Goal: Transaction & Acquisition: Obtain resource

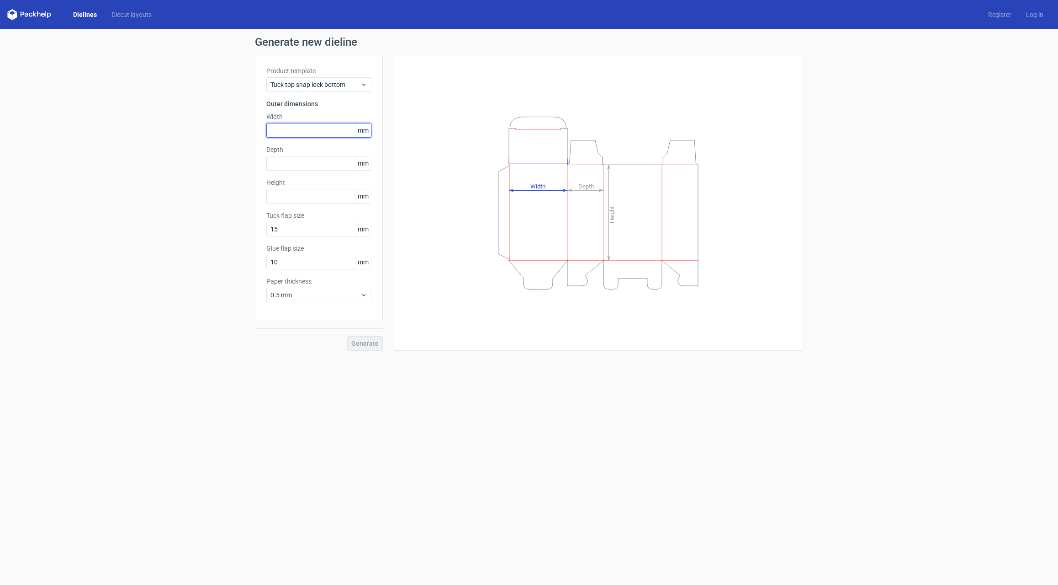
click at [305, 133] on input "text" at bounding box center [318, 130] width 105 height 15
type input "173"
click at [301, 197] on input "text" at bounding box center [318, 196] width 105 height 15
type input "306"
click at [292, 166] on input "text" at bounding box center [318, 163] width 105 height 15
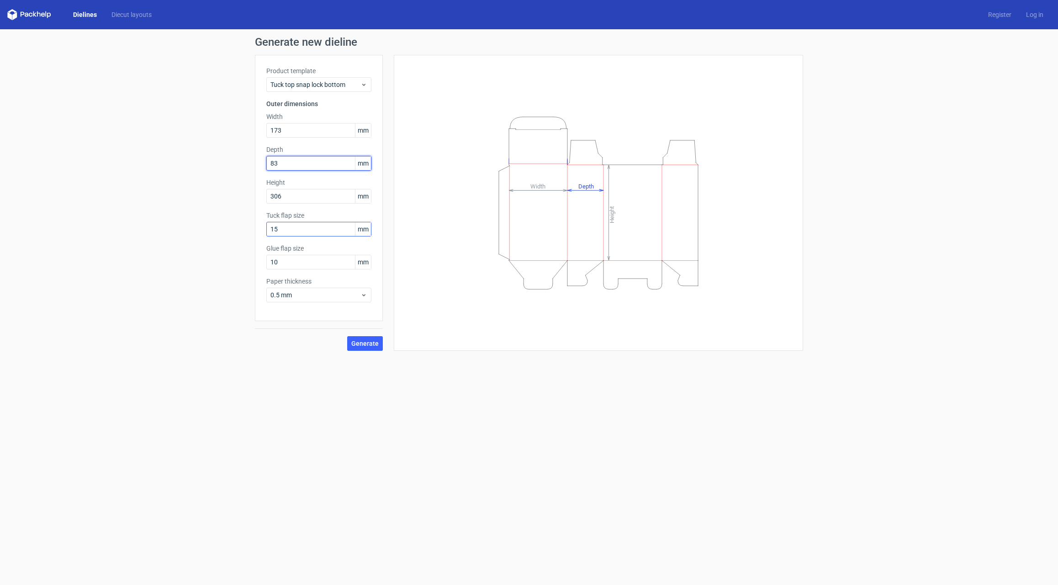
type input "83"
click at [291, 231] on input "15" at bounding box center [318, 229] width 105 height 15
drag, startPoint x: 270, startPoint y: 227, endPoint x: 264, endPoint y: 227, distance: 6.4
click at [264, 227] on div "Product template Tuck top snap lock bottom Outer dimensions Width 173 mm Depth …" at bounding box center [319, 188] width 128 height 266
type input "83"
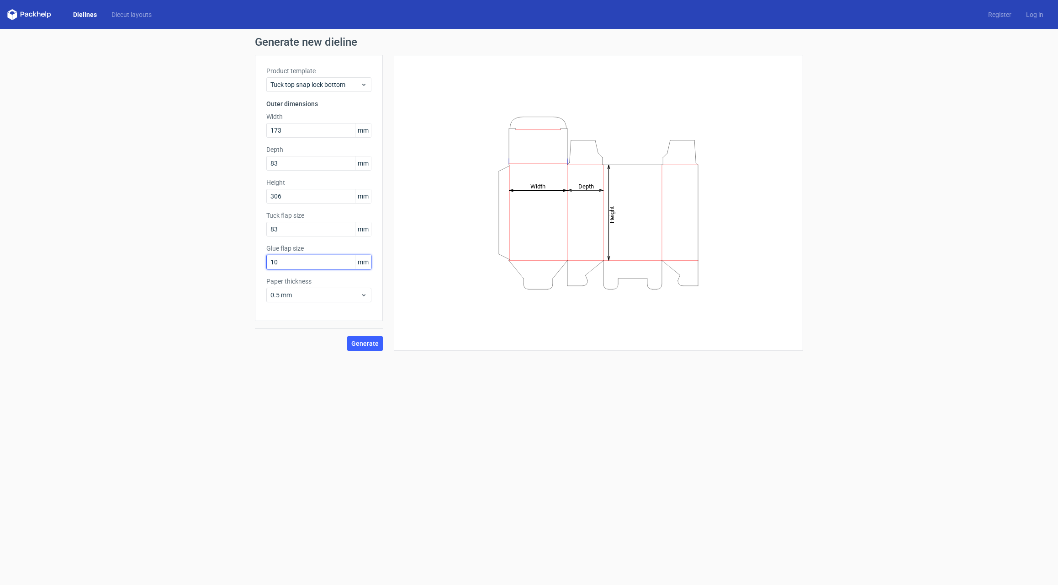
click at [298, 264] on input "10" at bounding box center [318, 262] width 105 height 15
drag, startPoint x: 297, startPoint y: 260, endPoint x: 267, endPoint y: 264, distance: 29.6
click at [267, 264] on input "10" at bounding box center [318, 262] width 105 height 15
type input "25"
click at [376, 341] on span "Generate" at bounding box center [364, 343] width 27 height 6
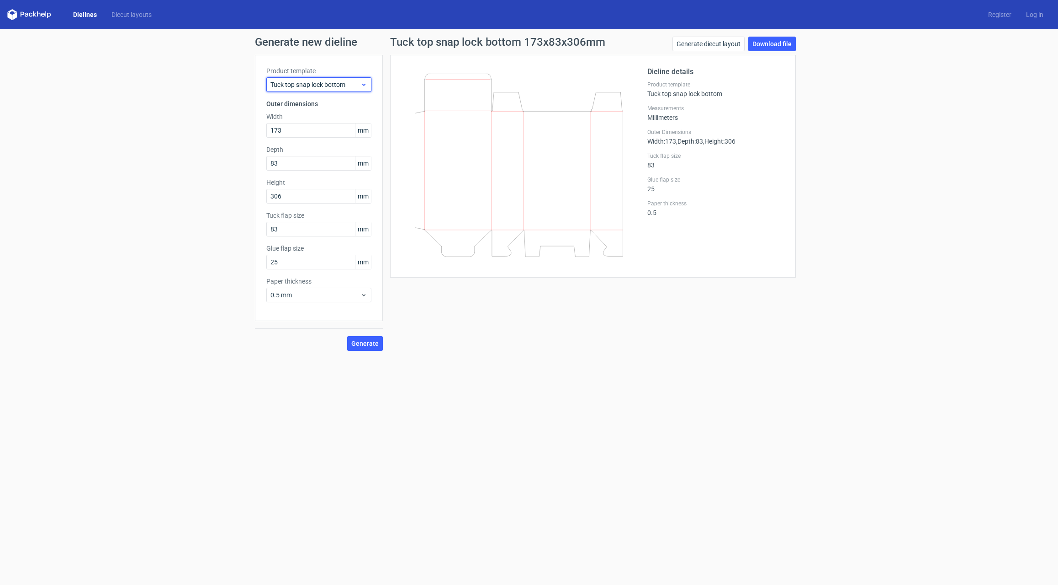
click at [361, 85] on icon at bounding box center [364, 84] width 7 height 7
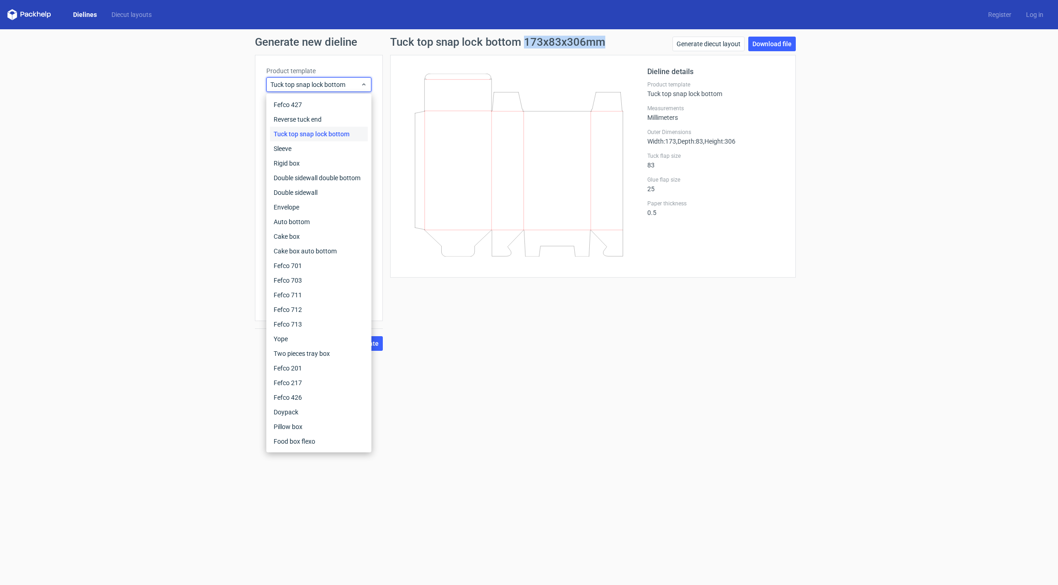
drag, startPoint x: 523, startPoint y: 40, endPoint x: 601, endPoint y: 43, distance: 77.3
click at [601, 43] on h1 "Tuck top snap lock bottom 173x83x306mm" at bounding box center [497, 42] width 215 height 11
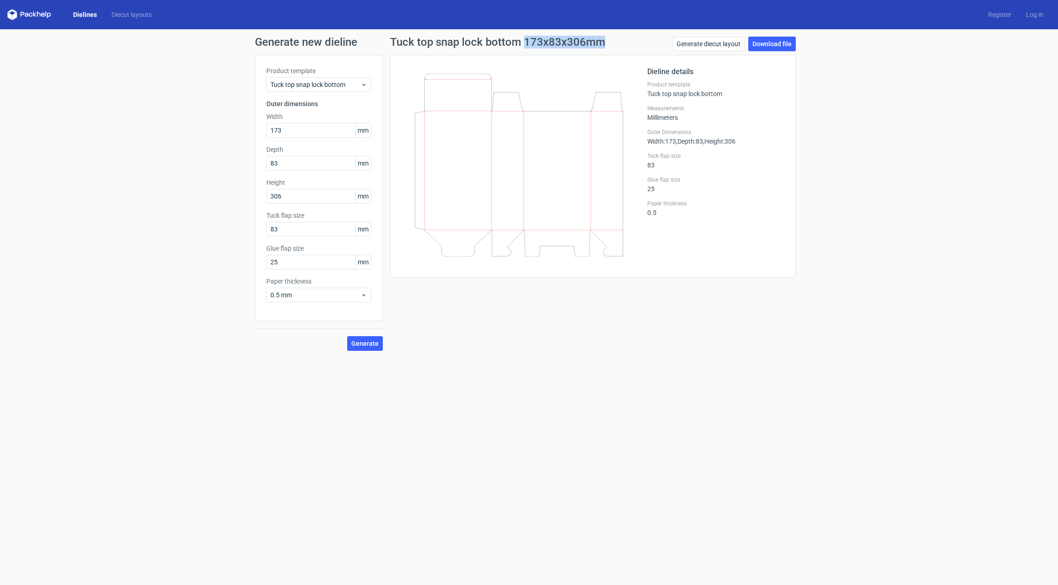
copy h1 "173x83x306mm"
click at [343, 84] on span "Tuck top snap lock bottom" at bounding box center [316, 84] width 90 height 9
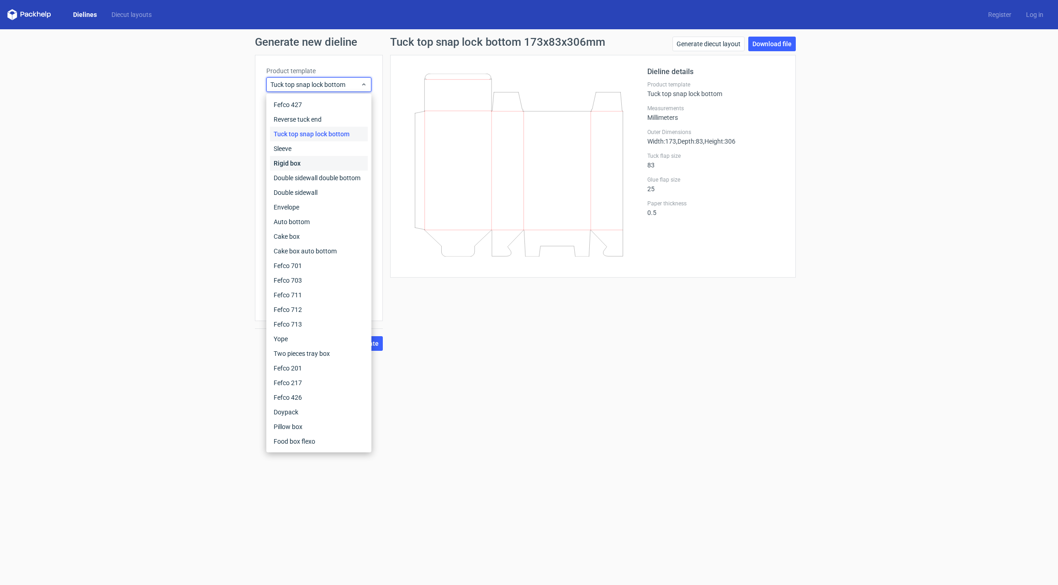
click at [293, 162] on div "Rigid box" at bounding box center [319, 163] width 98 height 15
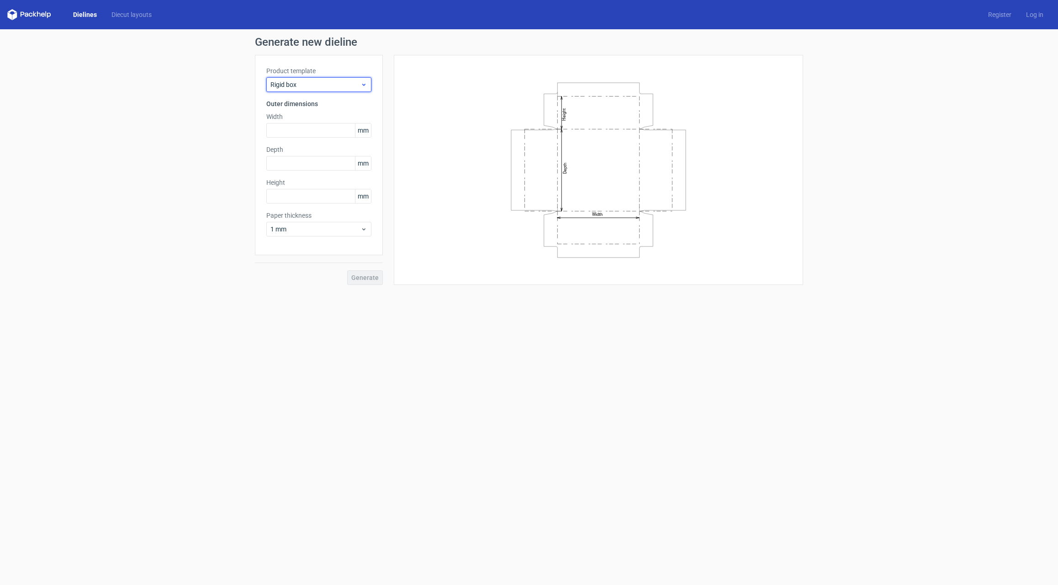
click at [356, 85] on span "Rigid box" at bounding box center [316, 84] width 90 height 9
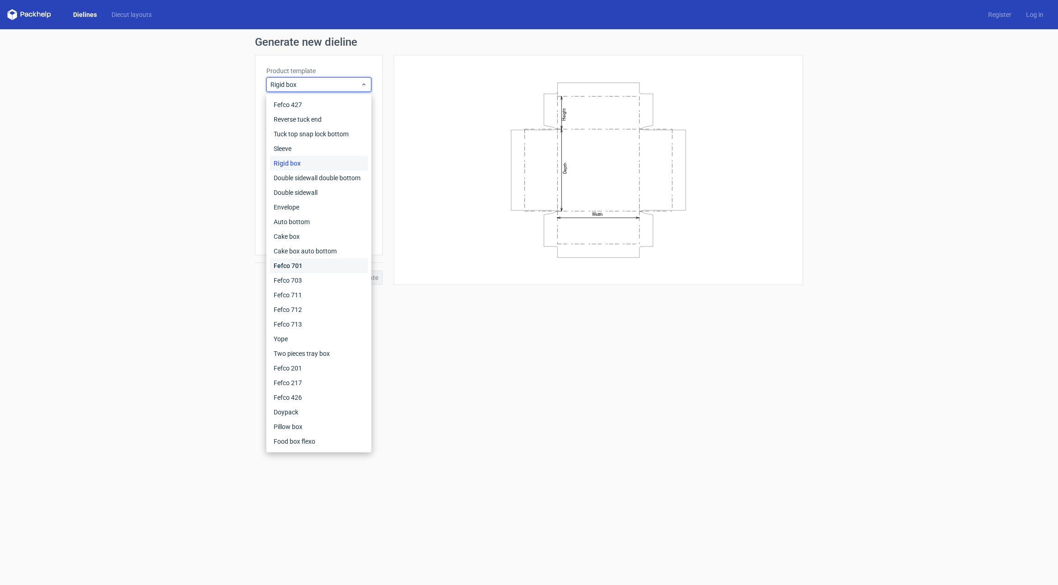
click at [304, 267] on div "Fefco 701" at bounding box center [319, 265] width 98 height 15
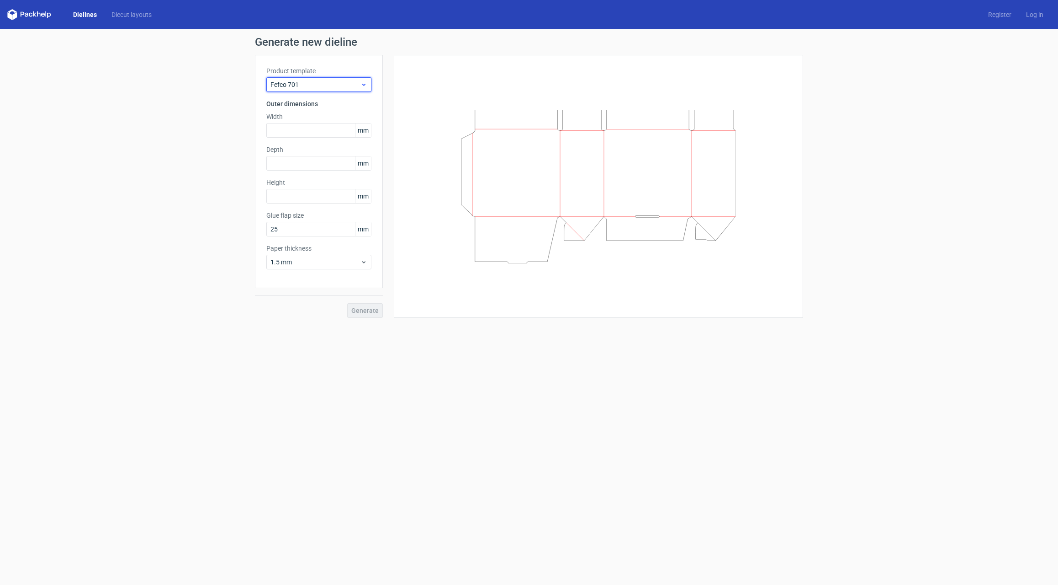
click at [363, 89] on div "Fefco 701" at bounding box center [318, 84] width 105 height 15
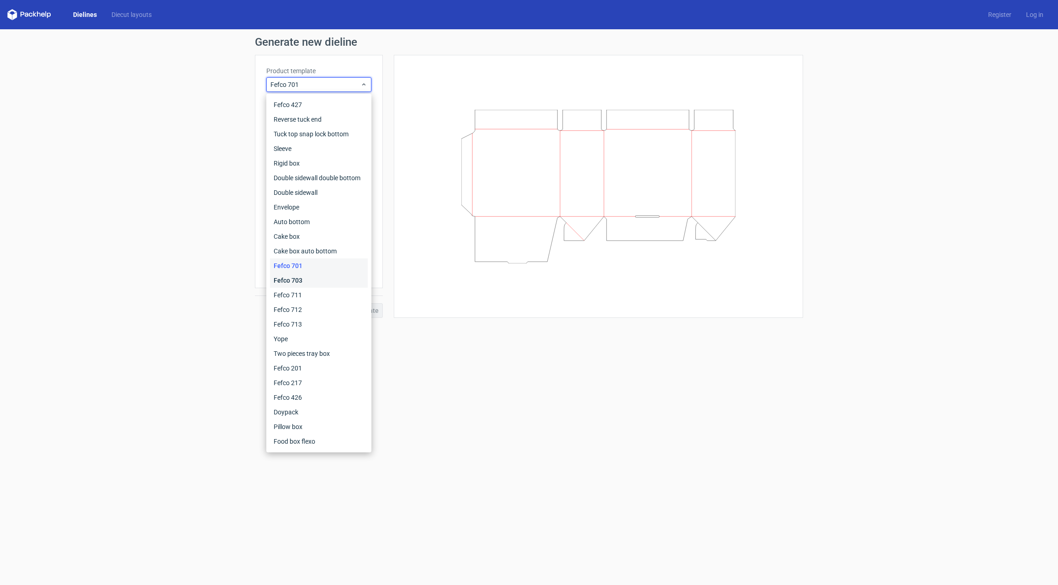
click at [316, 278] on div "Fefco 703" at bounding box center [319, 280] width 98 height 15
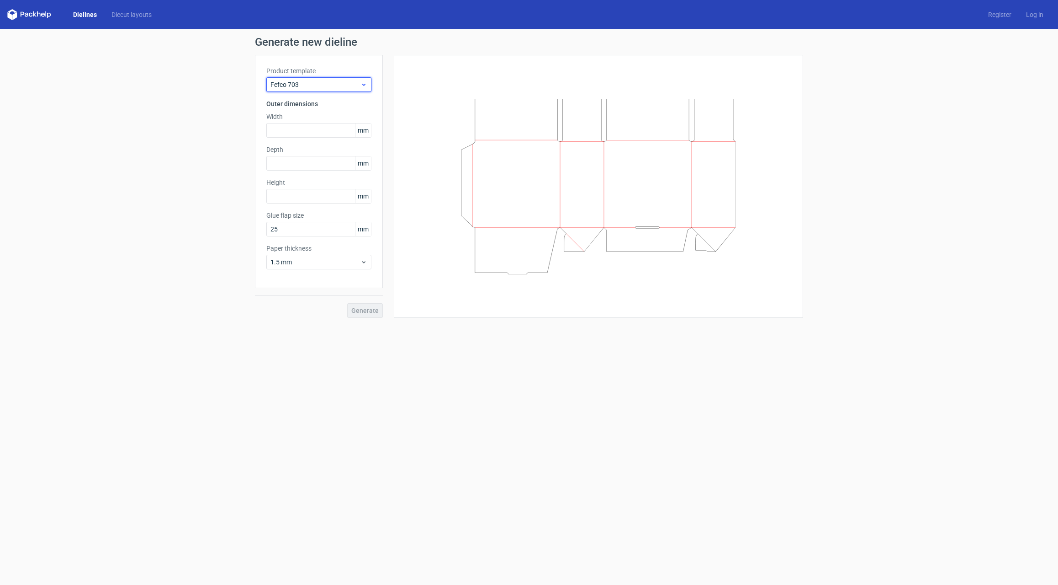
click at [361, 87] on icon at bounding box center [364, 84] width 7 height 7
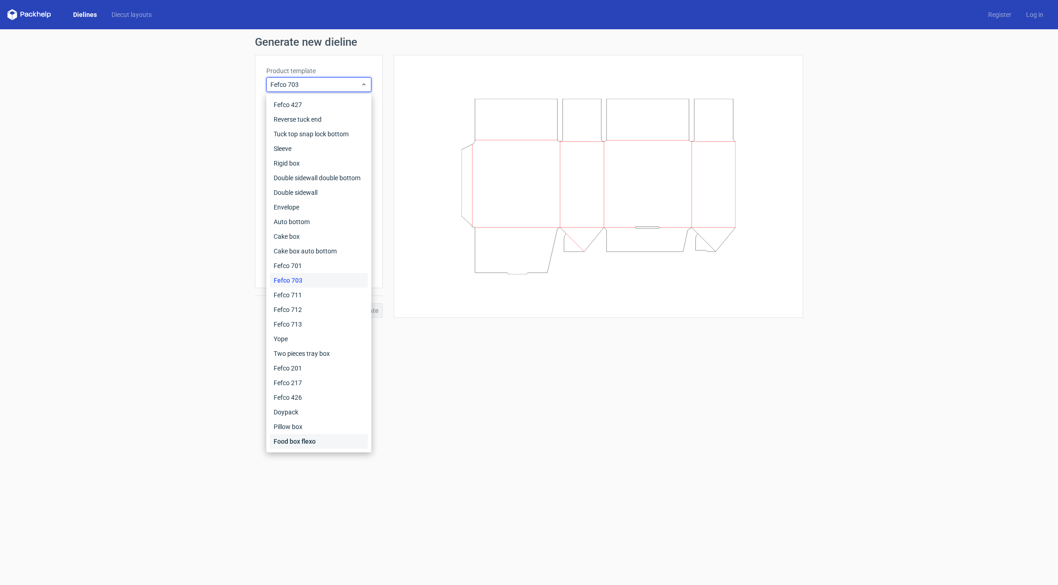
click at [315, 444] on div "Food box flexo" at bounding box center [319, 441] width 98 height 15
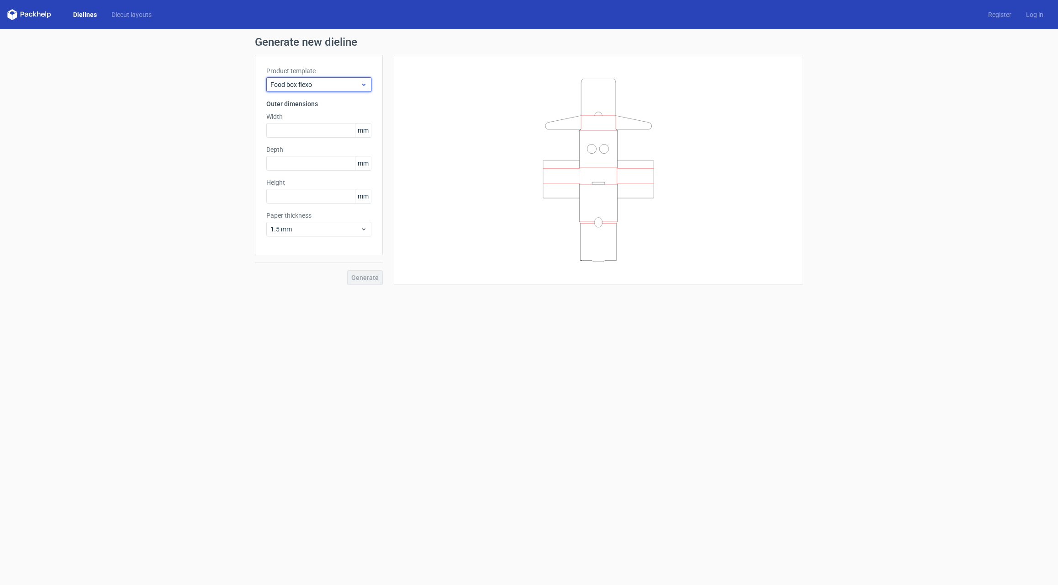
click at [364, 89] on div "Food box flexo" at bounding box center [318, 84] width 105 height 15
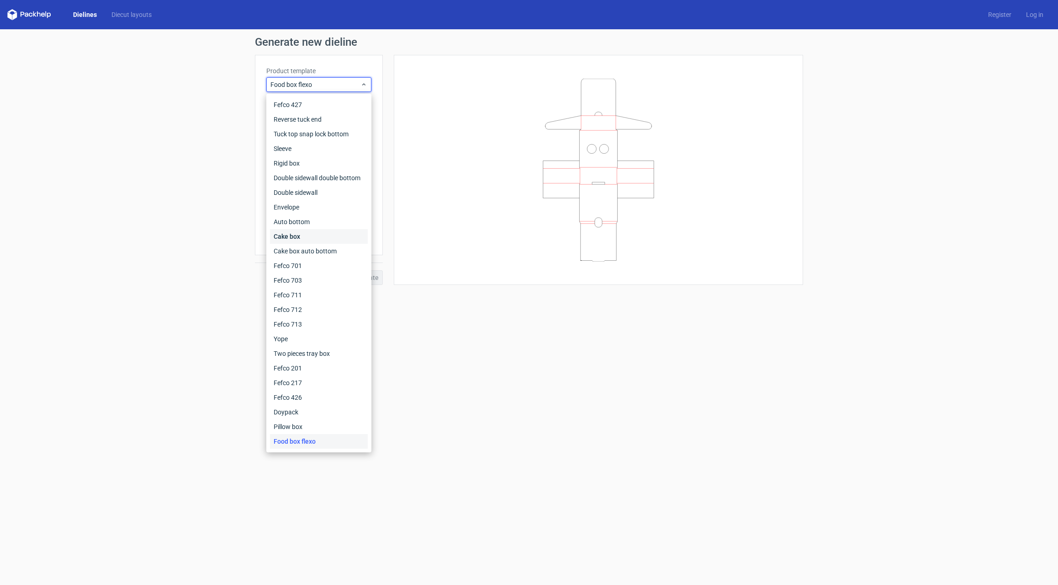
click at [337, 234] on div "Cake box" at bounding box center [319, 236] width 98 height 15
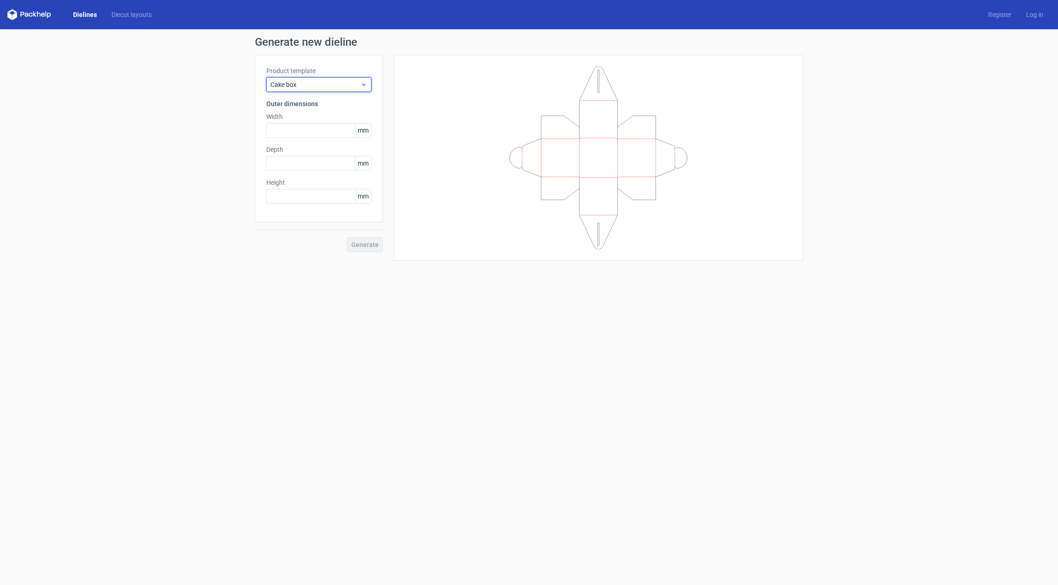
click at [354, 88] on span "Cake box" at bounding box center [316, 84] width 90 height 9
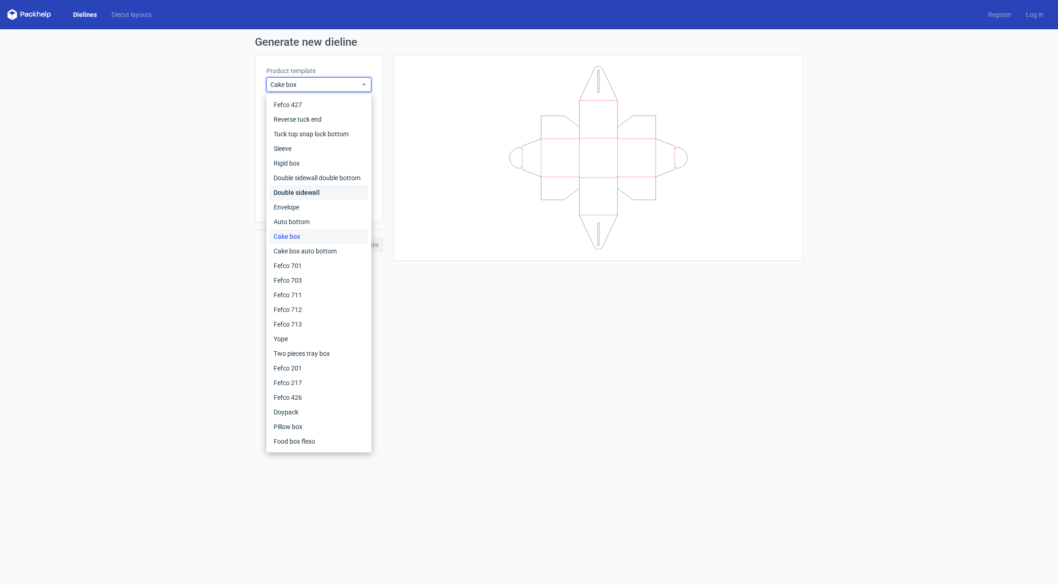
click at [308, 195] on div "Double sidewall" at bounding box center [319, 192] width 98 height 15
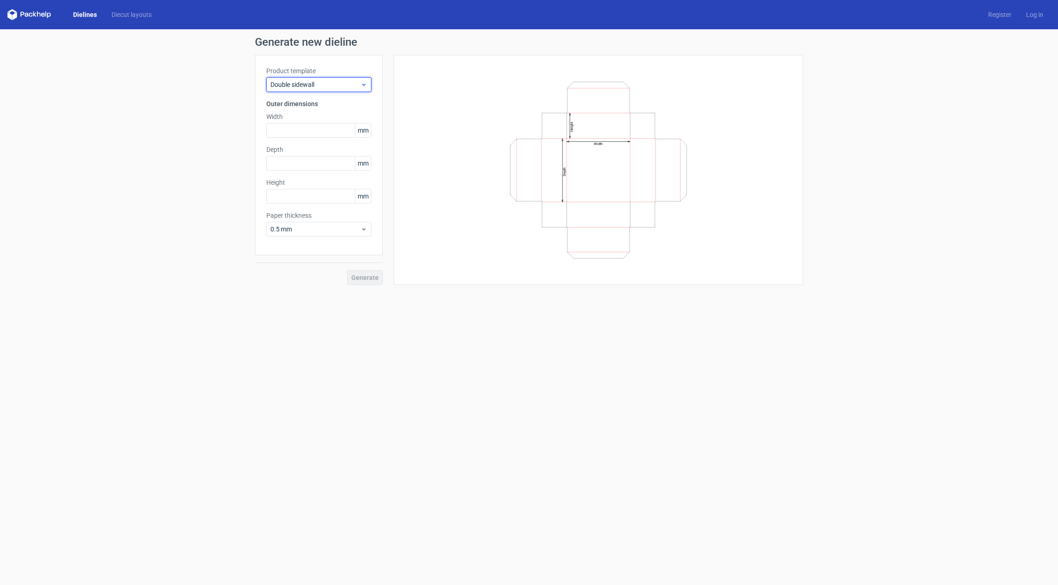
click at [357, 84] on span "Double sidewall" at bounding box center [316, 84] width 90 height 9
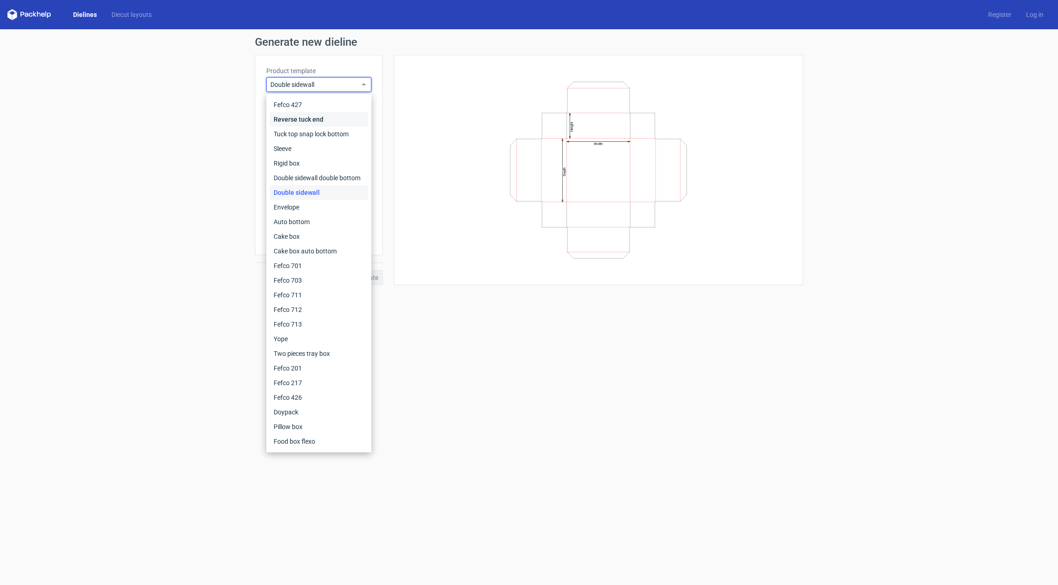
click at [326, 117] on div "Reverse tuck end" at bounding box center [319, 119] width 98 height 15
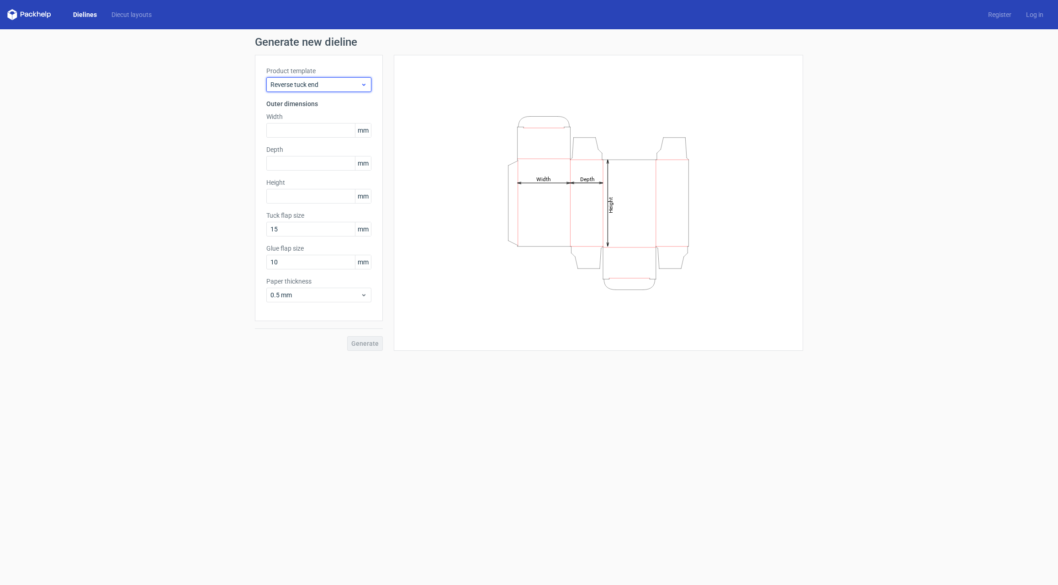
click at [364, 85] on use at bounding box center [363, 85] width 3 height 2
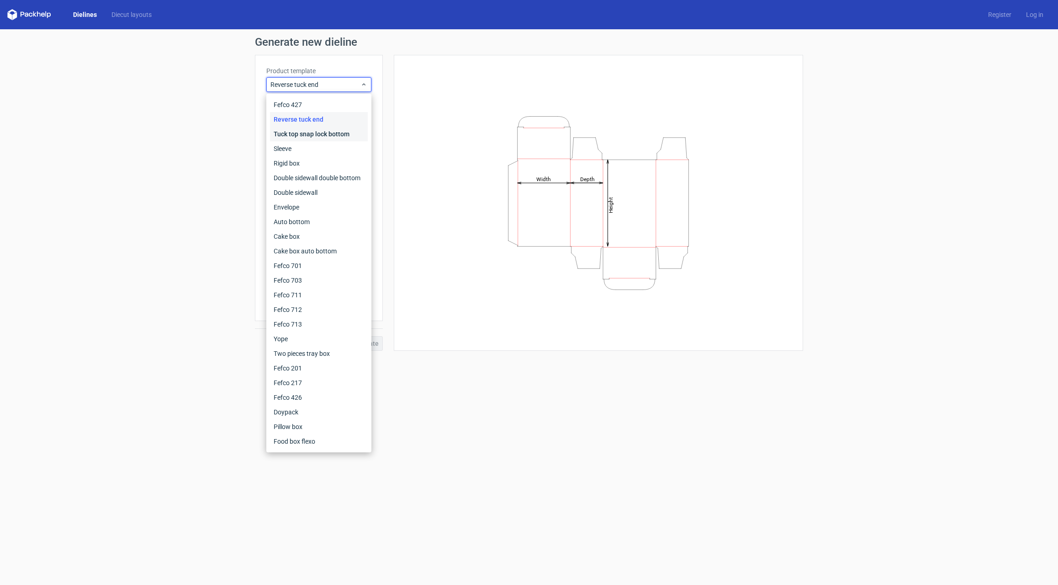
click at [343, 137] on div "Tuck top snap lock bottom" at bounding box center [319, 134] width 98 height 15
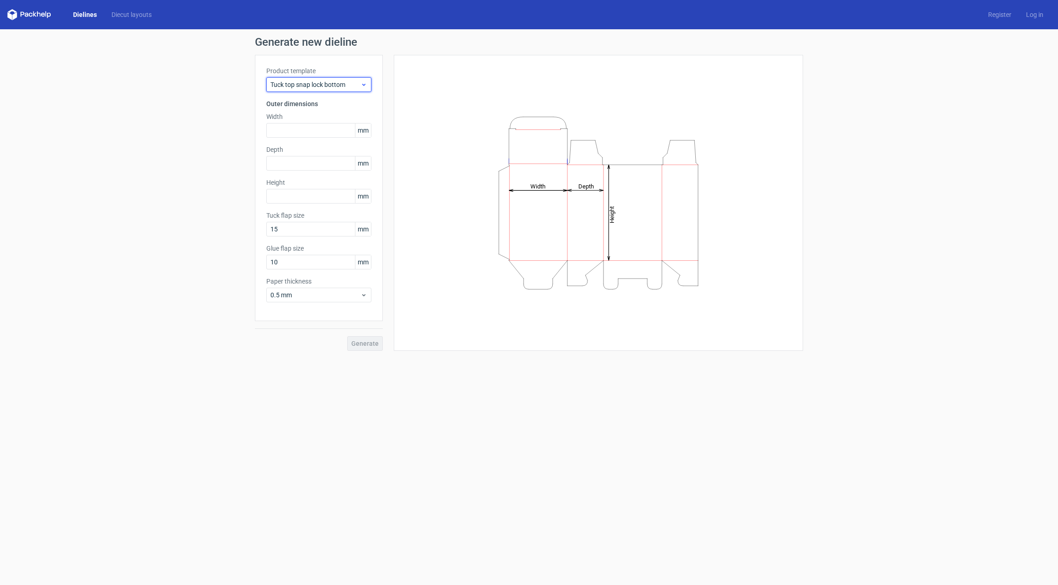
click at [365, 84] on use at bounding box center [363, 85] width 3 height 2
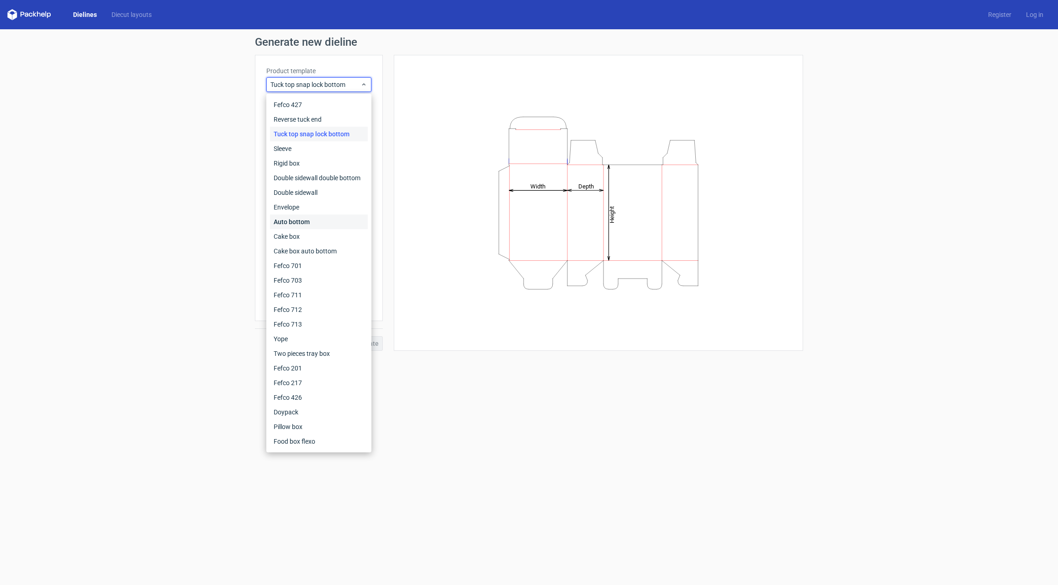
click at [300, 221] on div "Auto bottom" at bounding box center [319, 221] width 98 height 15
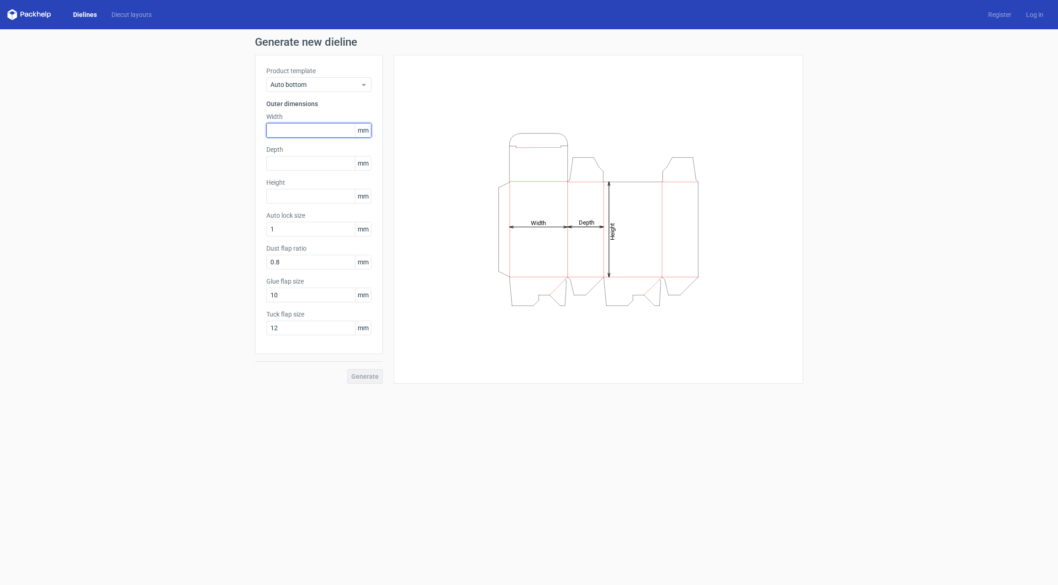
click at [283, 133] on input "text" at bounding box center [318, 130] width 105 height 15
type input "173"
click at [296, 165] on input "text" at bounding box center [318, 163] width 105 height 15
type input "83"
click at [292, 199] on input "text" at bounding box center [318, 196] width 105 height 15
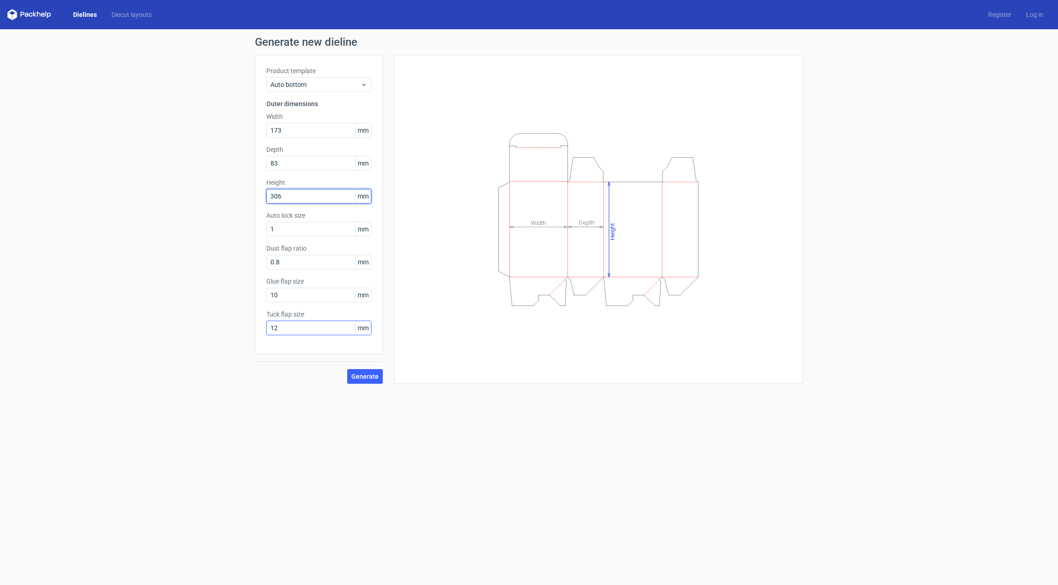
type input "306"
drag, startPoint x: 279, startPoint y: 327, endPoint x: 267, endPoint y: 327, distance: 11.9
click at [267, 327] on input "12" at bounding box center [318, 327] width 105 height 15
type input "83"
drag, startPoint x: 284, startPoint y: 295, endPoint x: 264, endPoint y: 294, distance: 20.2
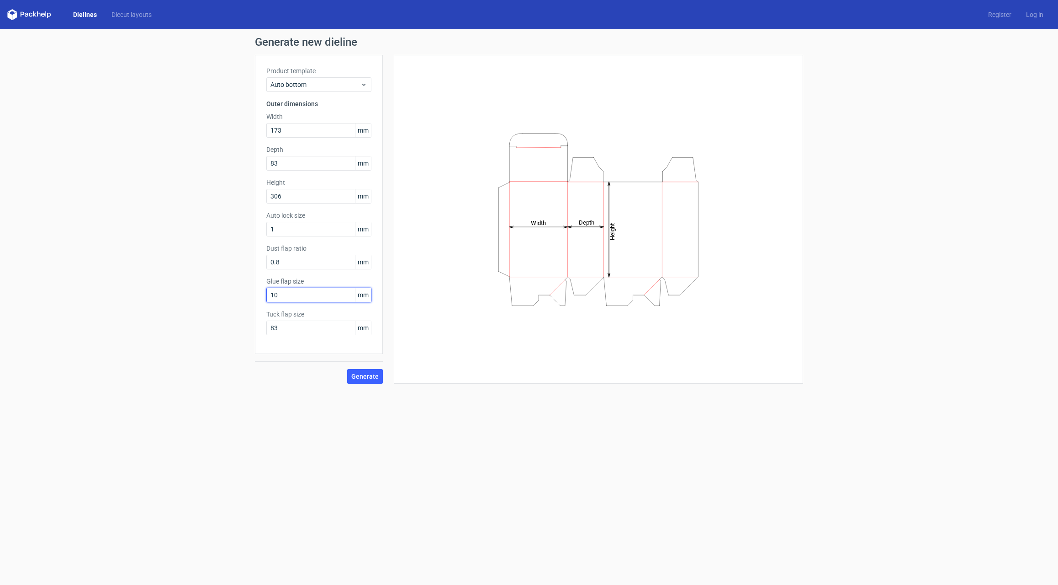
click at [264, 294] on div "Product template Auto bottom Outer dimensions Width 173 mm Depth 83 mm Height 3…" at bounding box center [319, 204] width 128 height 299
type input "25"
click at [289, 227] on input "1" at bounding box center [318, 229] width 105 height 15
click at [367, 380] on button "Generate" at bounding box center [365, 376] width 36 height 15
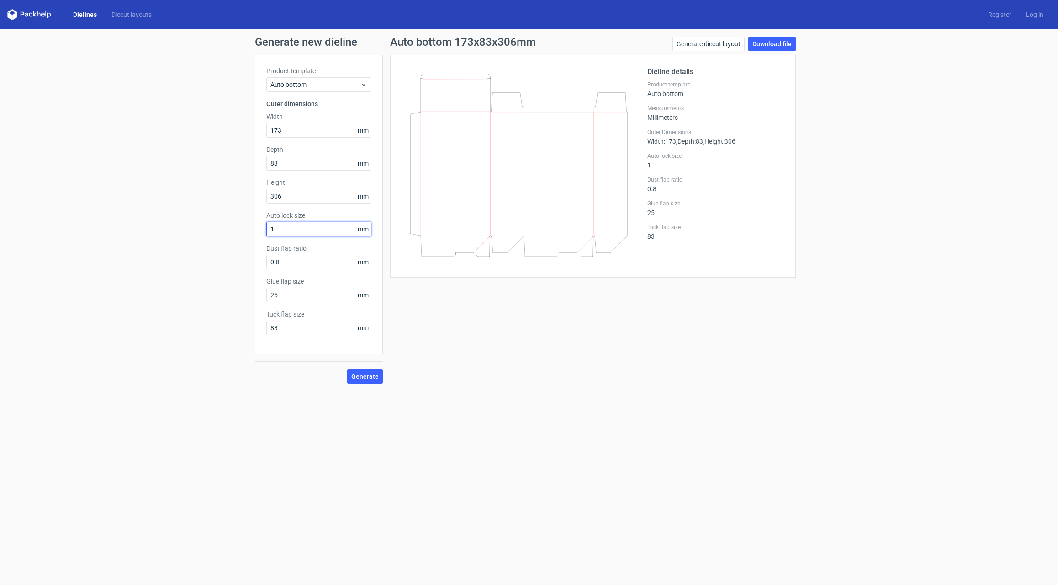
drag, startPoint x: 275, startPoint y: 229, endPoint x: 269, endPoint y: 229, distance: 6.4
click at [269, 229] on input "1" at bounding box center [318, 229] width 105 height 15
click at [378, 376] on span "Generate" at bounding box center [364, 376] width 27 height 6
click at [376, 376] on span "Generate" at bounding box center [364, 376] width 27 height 6
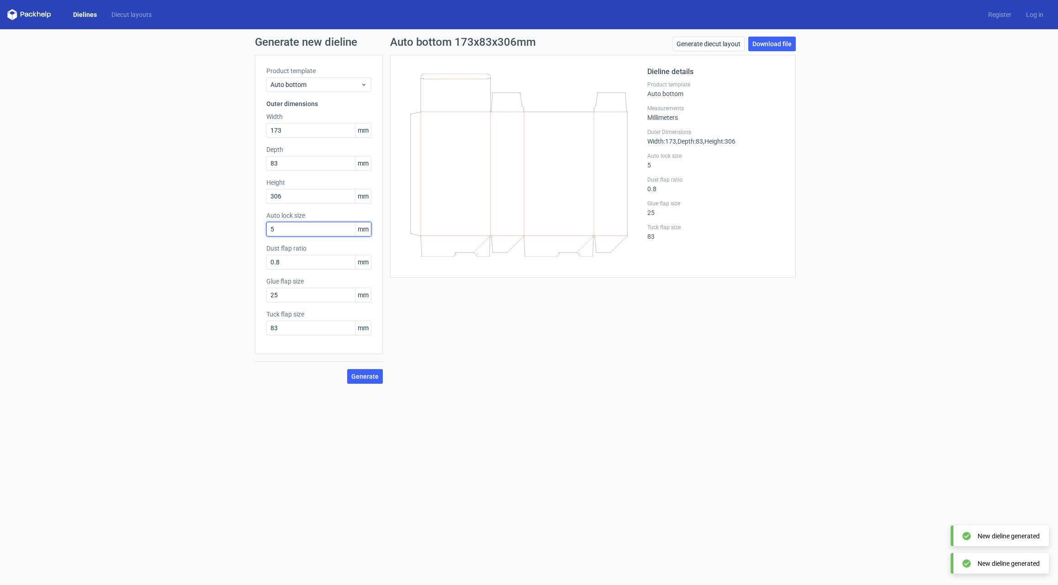
drag, startPoint x: 281, startPoint y: 229, endPoint x: 260, endPoint y: 228, distance: 20.6
click at [260, 228] on div "Product template Auto bottom Outer dimensions Width 173 mm Depth 83 mm Height 3…" at bounding box center [319, 204] width 128 height 299
type input "1"
click at [370, 376] on span "Generate" at bounding box center [364, 376] width 27 height 6
drag, startPoint x: 283, startPoint y: 262, endPoint x: 265, endPoint y: 261, distance: 18.3
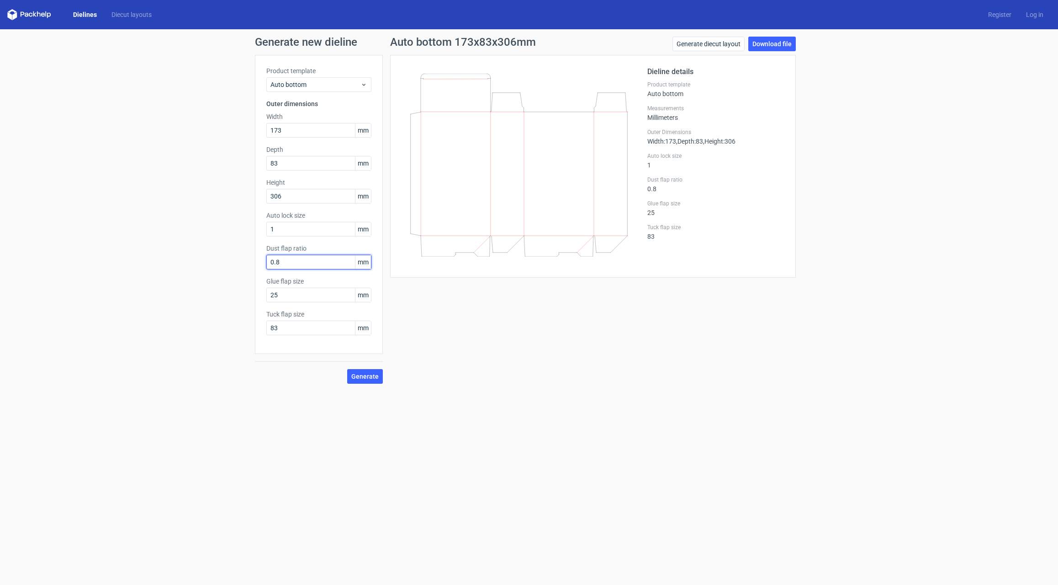
click at [265, 261] on div "Product template Auto bottom Outer dimensions Width 173 mm Depth 83 mm Height 3…" at bounding box center [319, 204] width 128 height 299
click at [374, 377] on span "Generate" at bounding box center [364, 376] width 27 height 6
click at [371, 376] on span "Generate" at bounding box center [364, 376] width 27 height 6
click at [371, 376] on button "Generate" at bounding box center [365, 376] width 36 height 15
drag, startPoint x: 282, startPoint y: 260, endPoint x: 258, endPoint y: 259, distance: 23.3
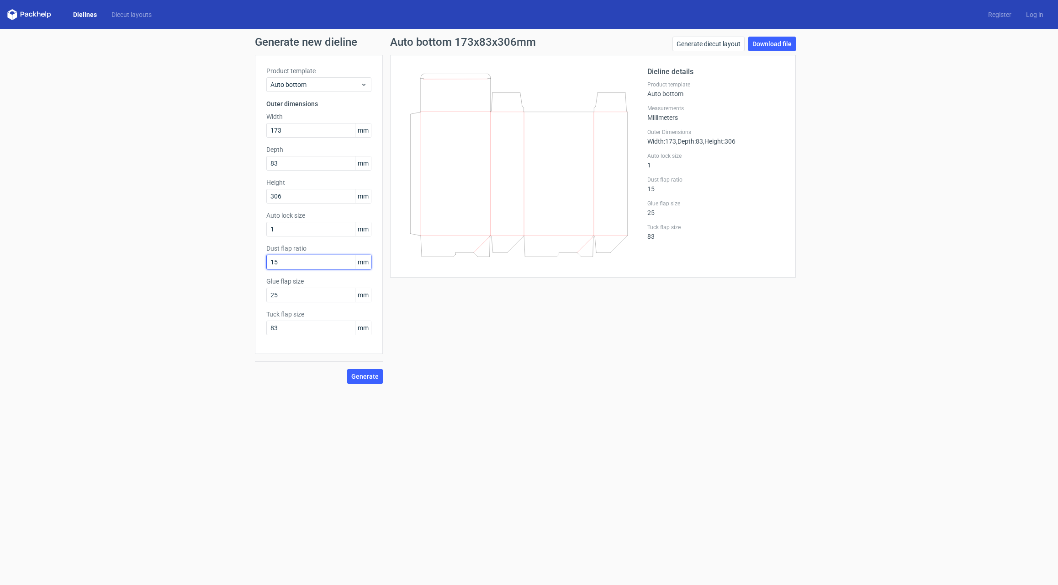
click at [258, 259] on div "Product template Auto bottom Outer dimensions Width 173 mm Depth 83 mm Height 3…" at bounding box center [319, 204] width 128 height 299
click at [298, 293] on input "25" at bounding box center [318, 294] width 105 height 15
drag, startPoint x: 281, startPoint y: 263, endPoint x: 264, endPoint y: 262, distance: 16.9
click at [264, 262] on div "Product template Auto bottom Outer dimensions Width 173 mm Depth 83 mm Height 3…" at bounding box center [319, 204] width 128 height 299
click at [311, 292] on input "25" at bounding box center [318, 294] width 105 height 15
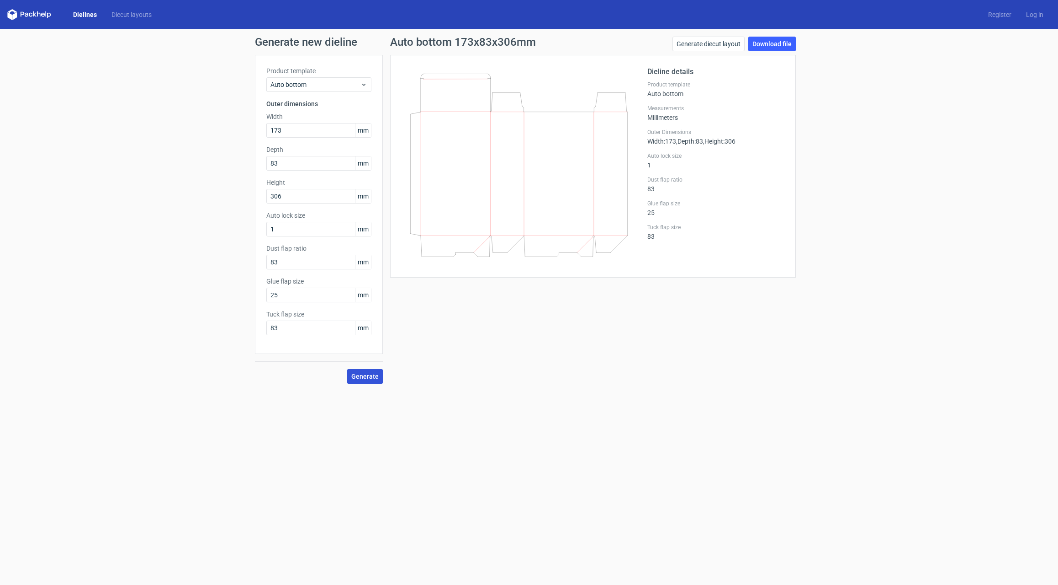
click at [364, 377] on span "Generate" at bounding box center [364, 376] width 27 height 6
drag, startPoint x: 294, startPoint y: 295, endPoint x: 257, endPoint y: 295, distance: 37.0
click at [257, 295] on div "Product template Auto bottom Outer dimensions Width 173 mm Depth 83 mm Height 3…" at bounding box center [319, 204] width 128 height 299
click at [279, 257] on input "83" at bounding box center [318, 262] width 105 height 15
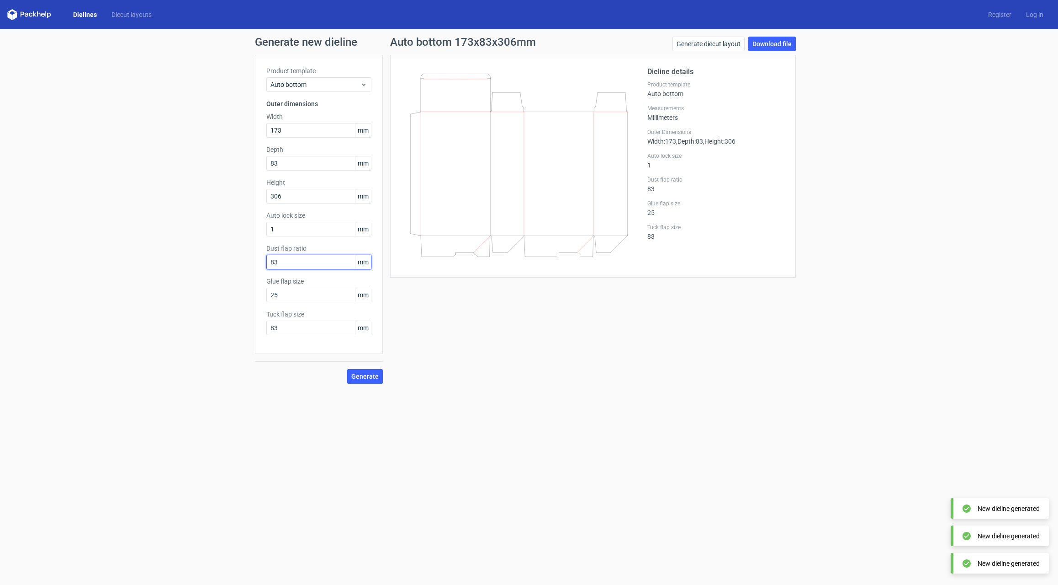
drag, startPoint x: 279, startPoint y: 261, endPoint x: 250, endPoint y: 258, distance: 28.5
click at [250, 258] on div "Generate new dieline Product template Auto bottom Outer dimensions Width 173 mm…" at bounding box center [529, 209] width 1058 height 361
type input "08"
click at [322, 232] on input "1" at bounding box center [318, 229] width 105 height 15
click at [370, 378] on span "Generate" at bounding box center [364, 376] width 27 height 6
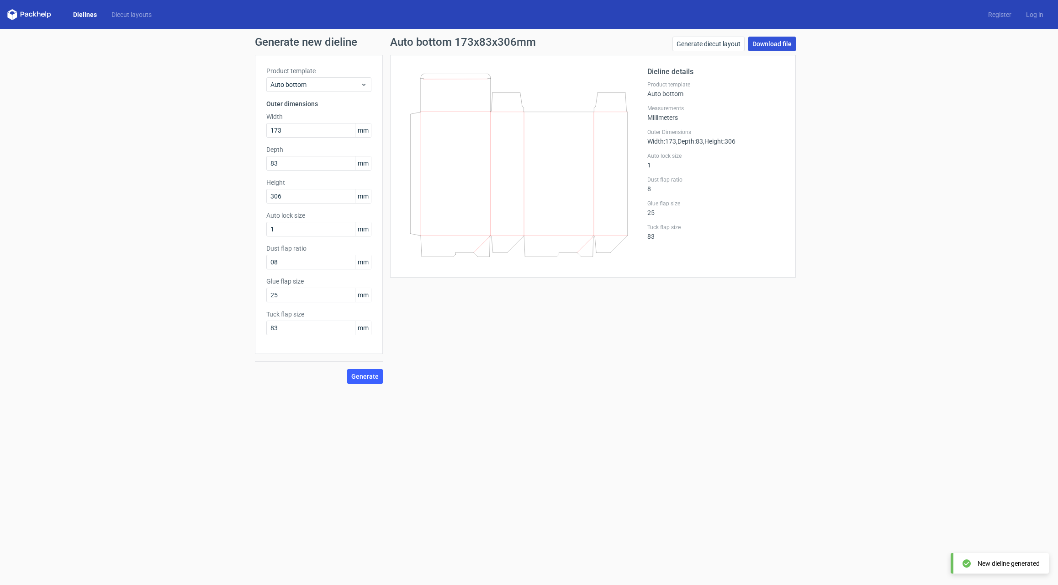
click at [764, 45] on link "Download file" at bounding box center [773, 44] width 48 height 15
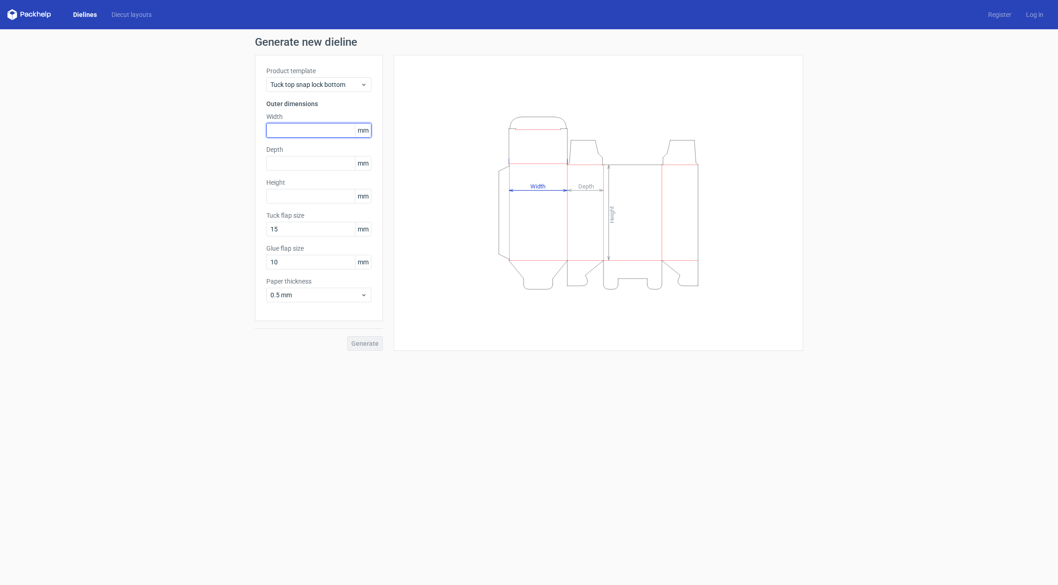
click at [291, 127] on input "text" at bounding box center [318, 130] width 105 height 15
type input "83"
click at [331, 81] on span "Tuck top snap lock bottom" at bounding box center [316, 84] width 90 height 9
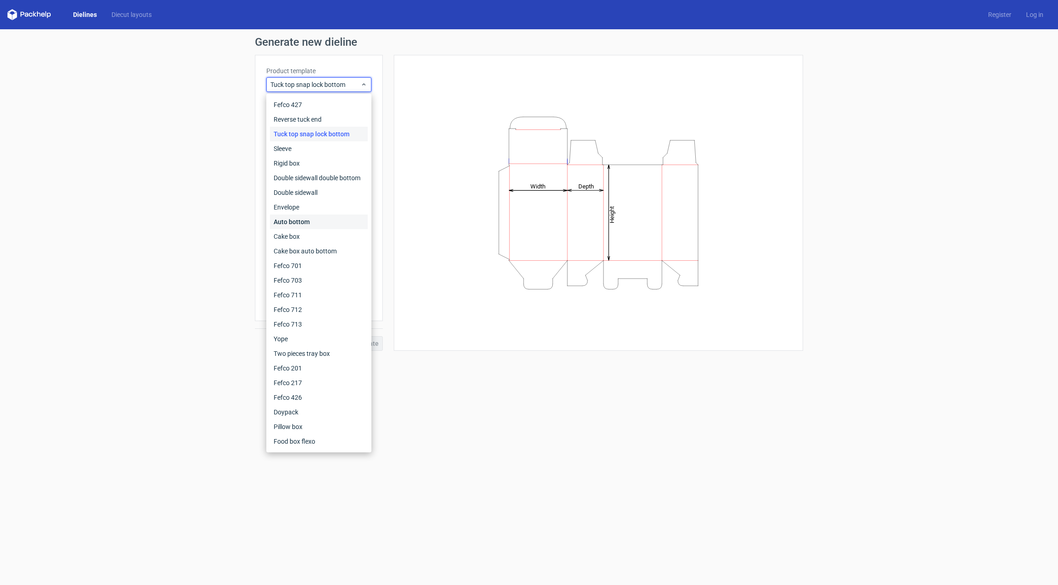
click at [301, 220] on div "Auto bottom" at bounding box center [319, 221] width 98 height 15
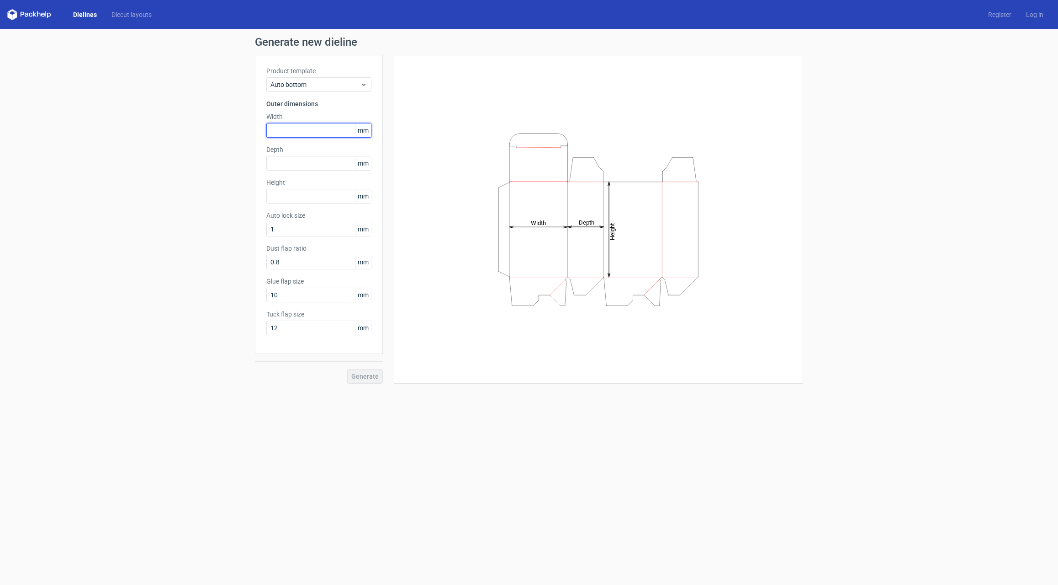
click at [302, 126] on input "text" at bounding box center [318, 130] width 105 height 15
type input "83"
click at [306, 166] on input "text" at bounding box center [318, 163] width 105 height 15
type input "83"
click at [314, 189] on input "text" at bounding box center [318, 196] width 105 height 15
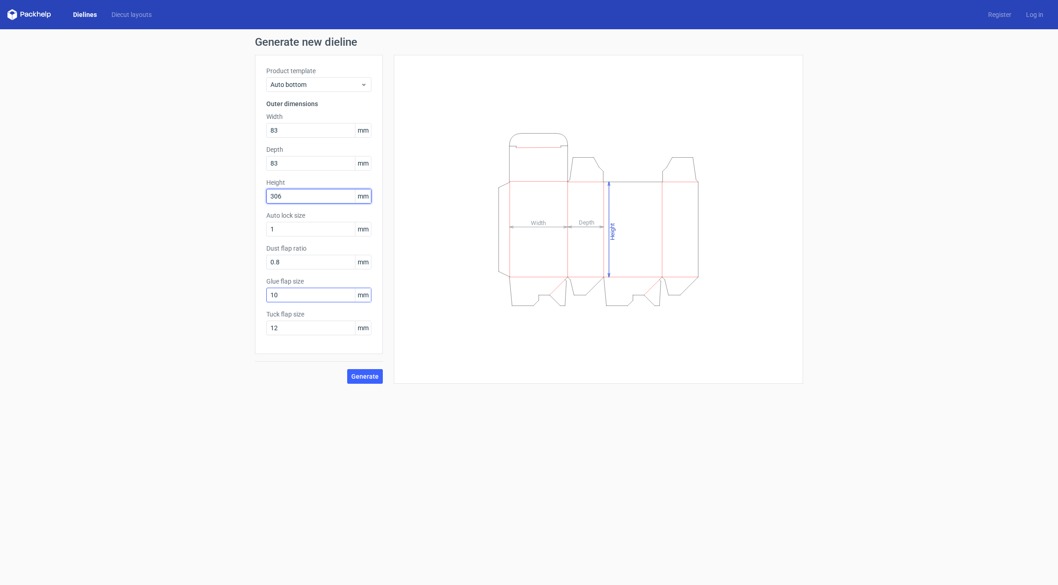
type input "306"
drag, startPoint x: 288, startPoint y: 293, endPoint x: 257, endPoint y: 296, distance: 31.7
click at [257, 296] on div "Product template Auto bottom Outer dimensions Width 83 mm Depth 83 mm Height 30…" at bounding box center [319, 204] width 128 height 299
type input "8"
type input "25"
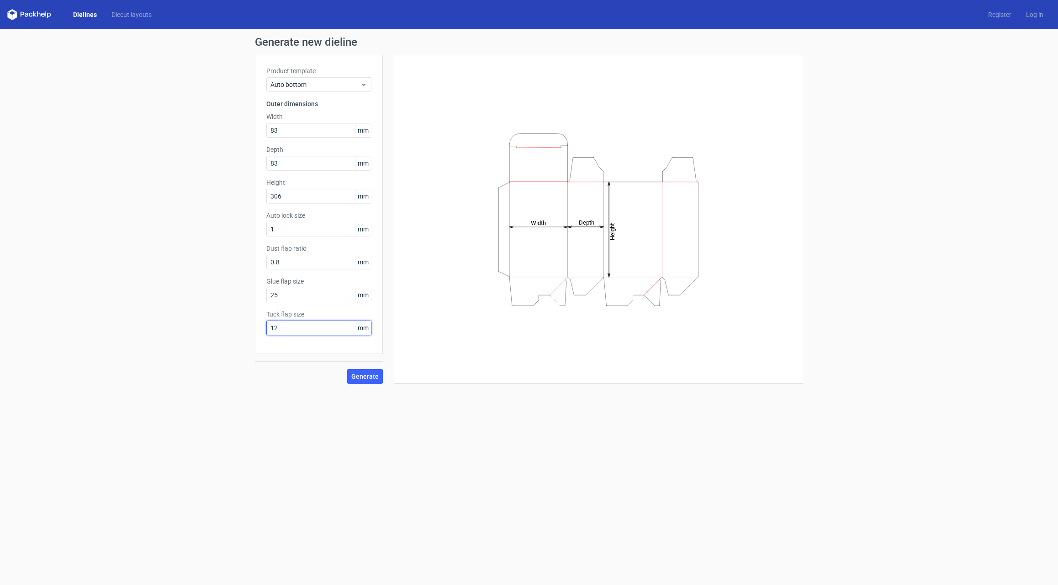
drag, startPoint x: 283, startPoint y: 333, endPoint x: 260, endPoint y: 328, distance: 23.8
click at [260, 328] on div "Product template Auto bottom Outer dimensions Width 83 mm Depth 83 mm Height 30…" at bounding box center [319, 204] width 128 height 299
type input "83"
click at [372, 374] on span "Generate" at bounding box center [364, 376] width 27 height 6
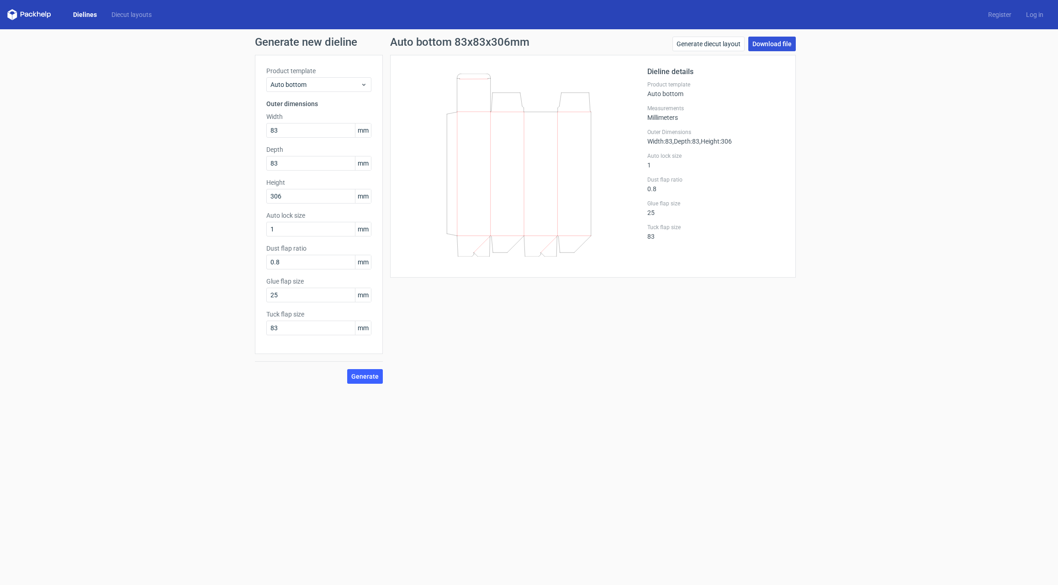
click at [778, 43] on link "Download file" at bounding box center [773, 44] width 48 height 15
